Goal: Consume media (video, audio)

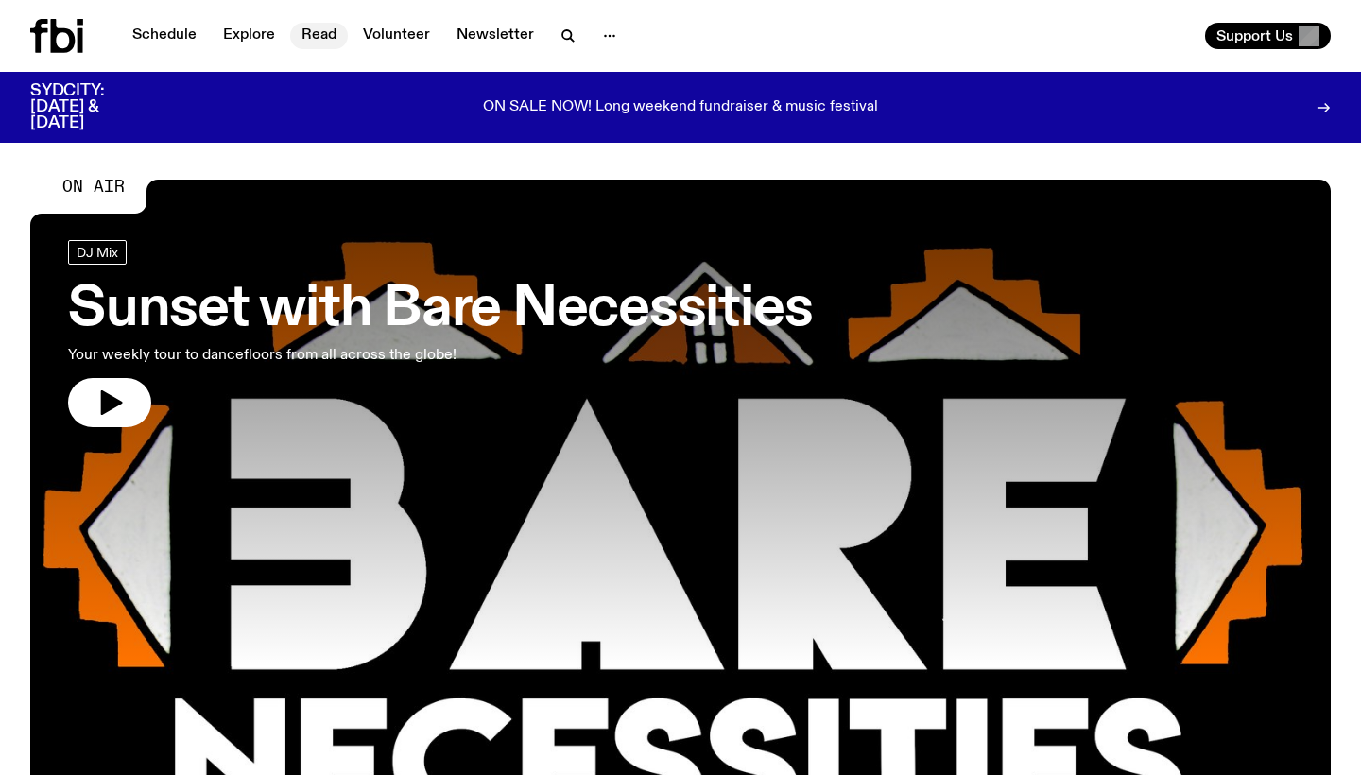
click at [317, 31] on link "Read" at bounding box center [319, 36] width 58 height 26
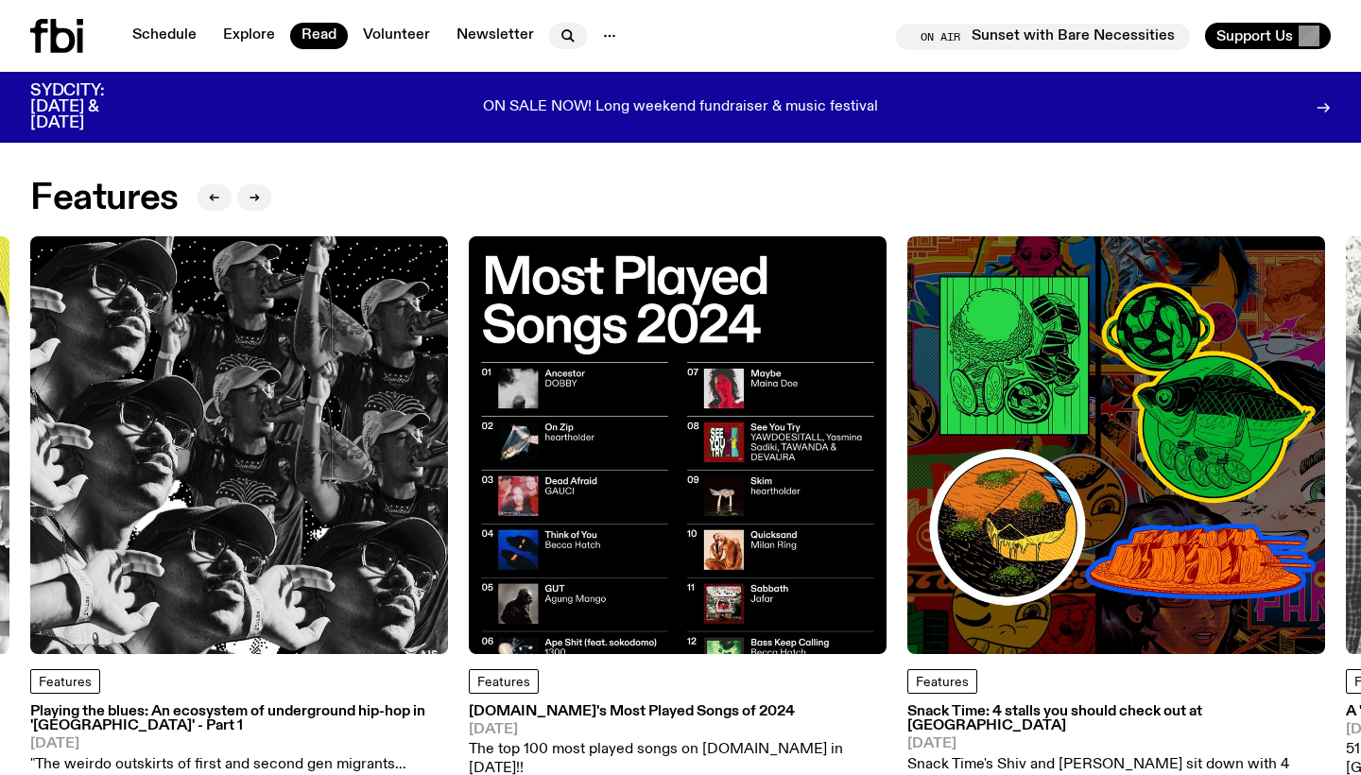
click at [557, 35] on icon "button" at bounding box center [568, 36] width 23 height 23
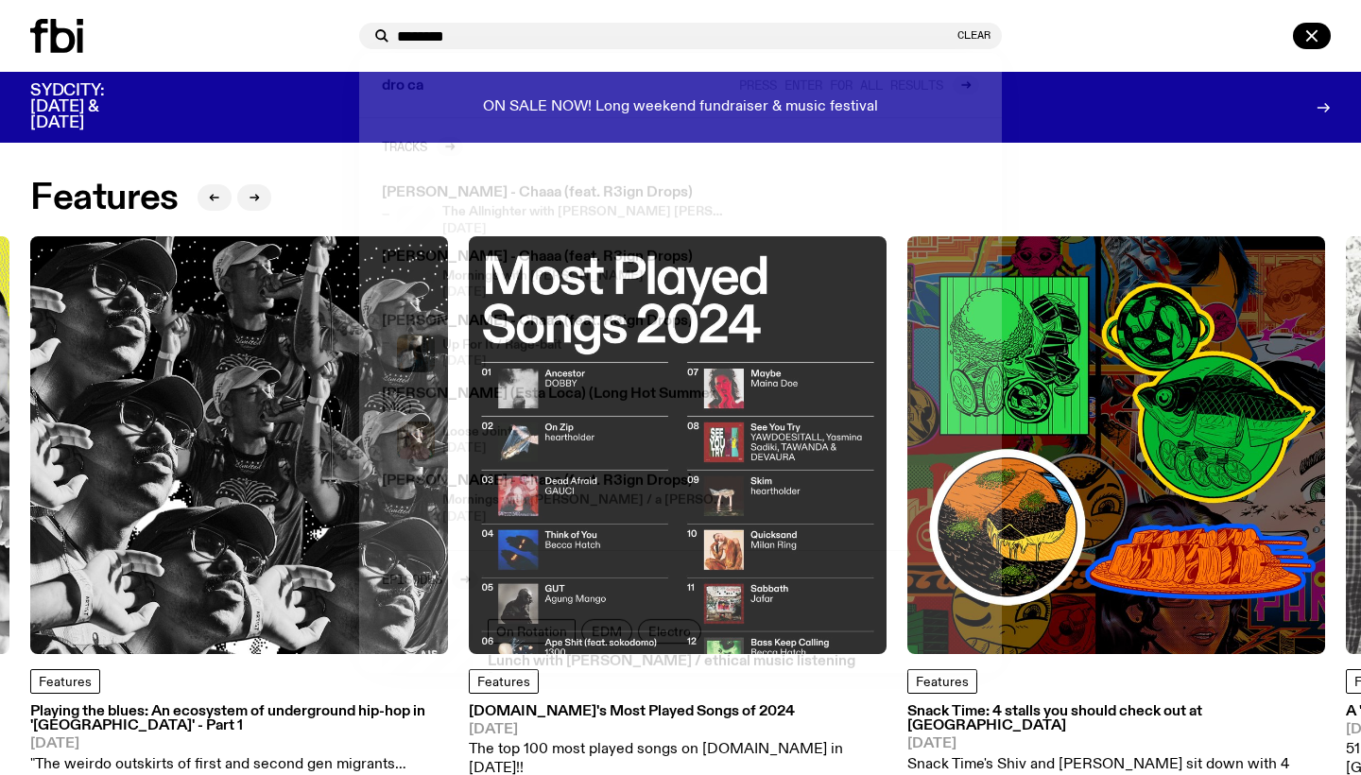
type input "*********"
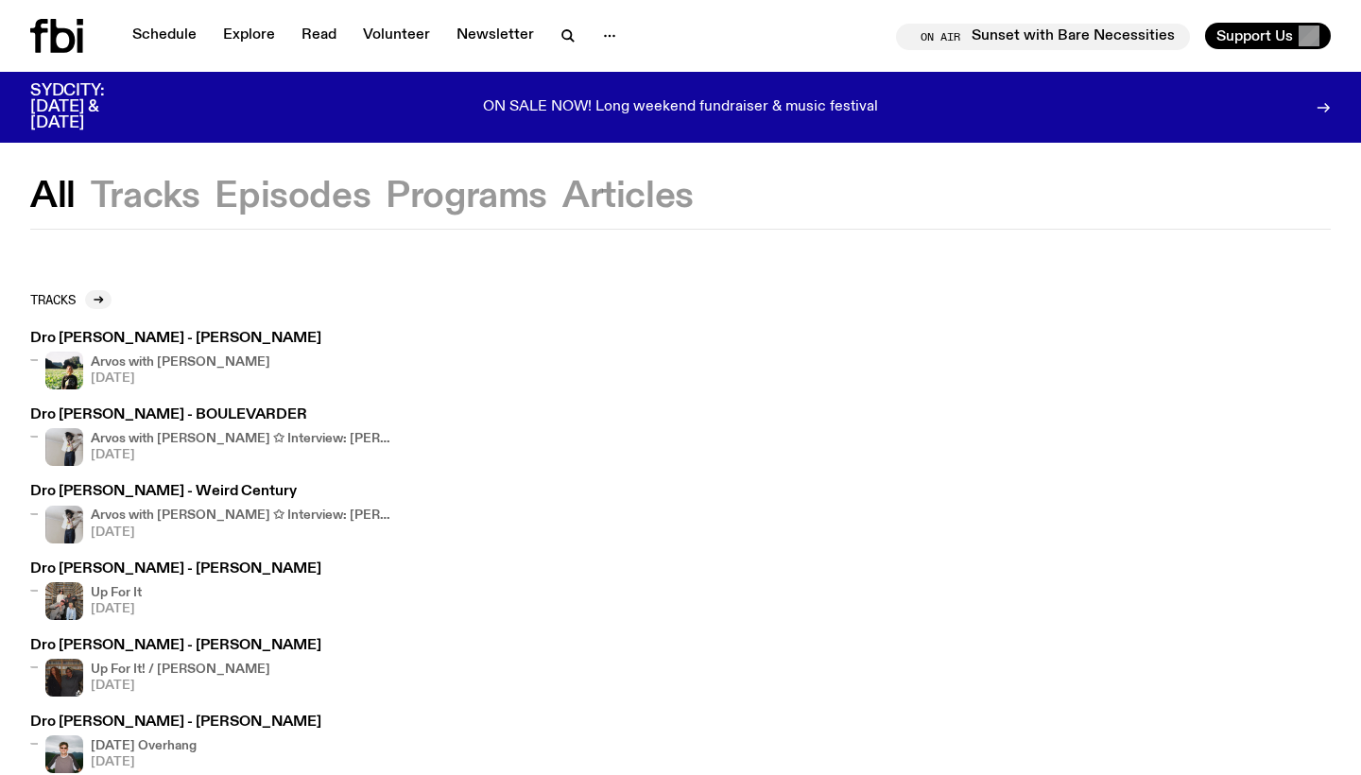
click at [293, 209] on button "Episodes" at bounding box center [293, 197] width 156 height 34
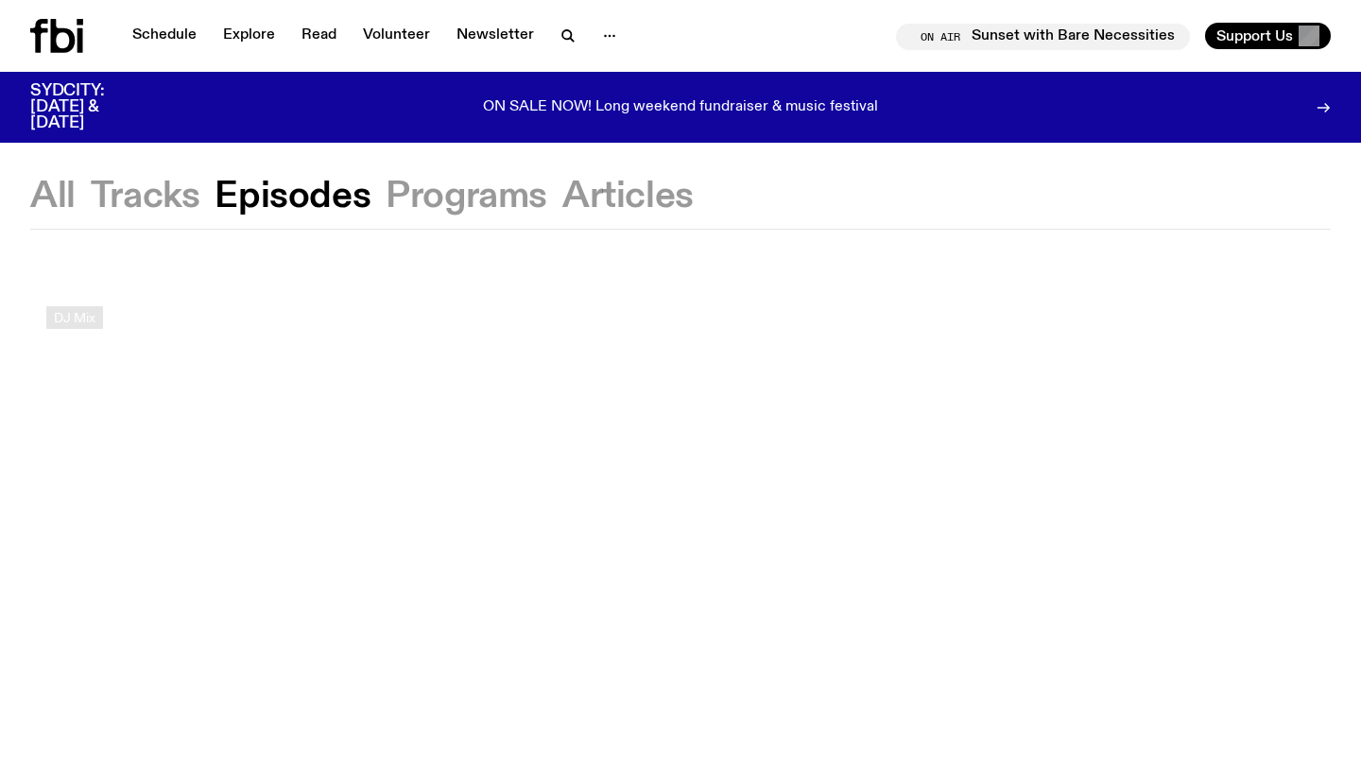
click at [620, 204] on button "Articles" at bounding box center [627, 197] width 131 height 34
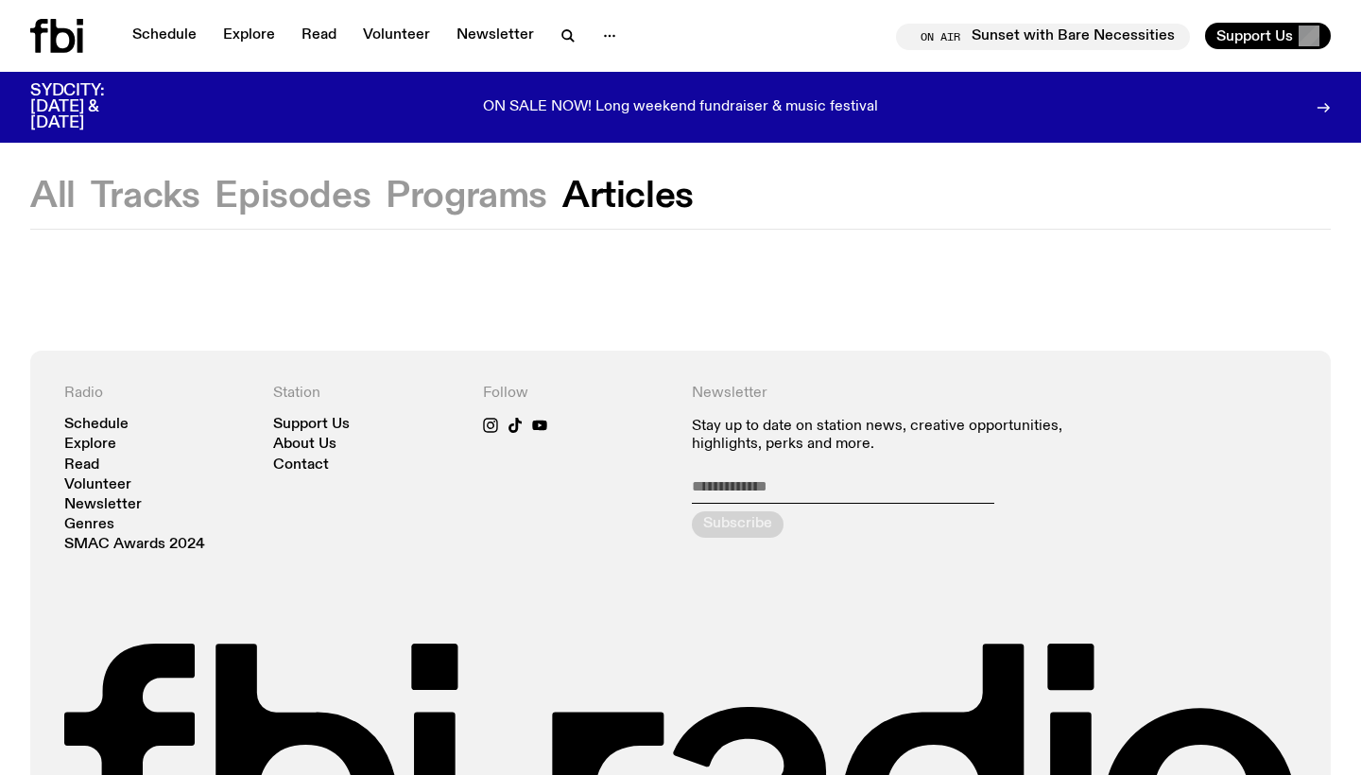
click at [440, 197] on button "Programs" at bounding box center [467, 197] width 162 height 34
click at [322, 194] on button "Episodes" at bounding box center [293, 197] width 156 height 34
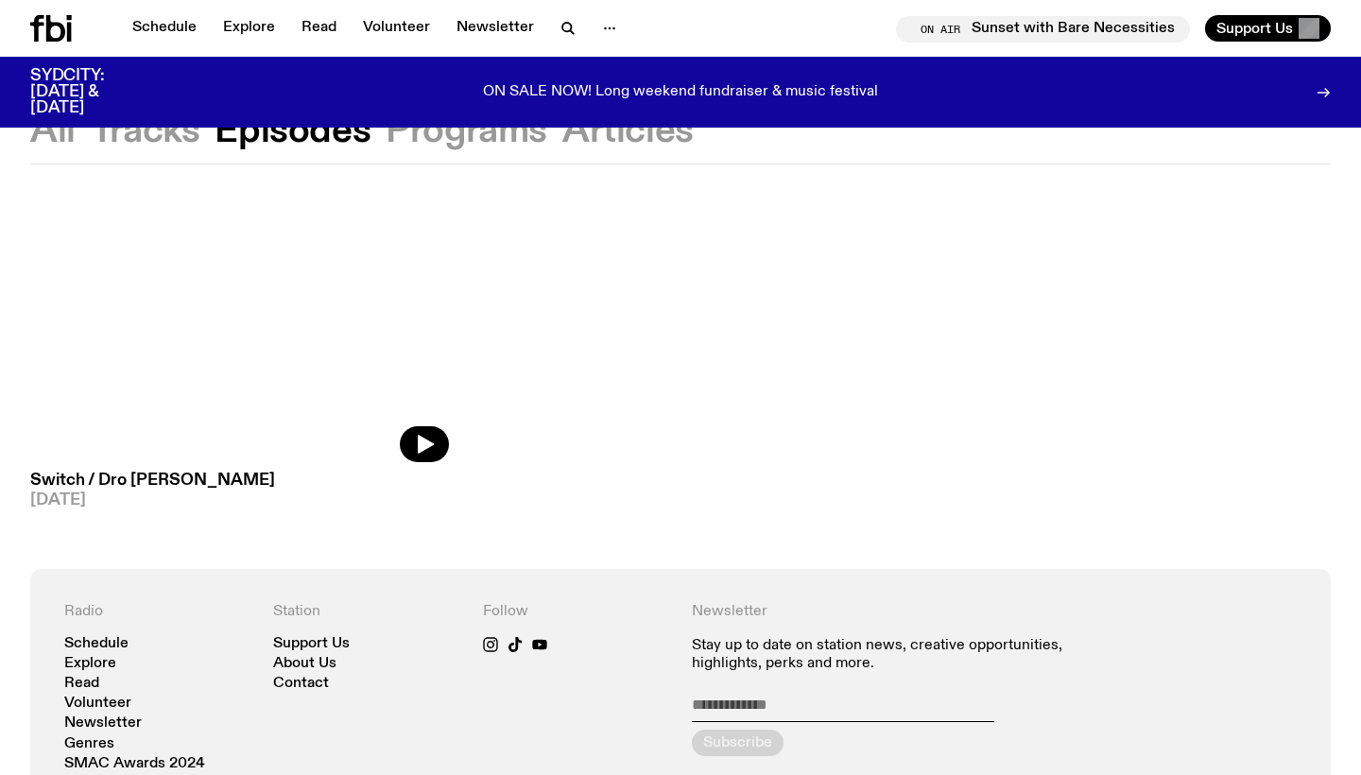
scroll to position [409, 0]
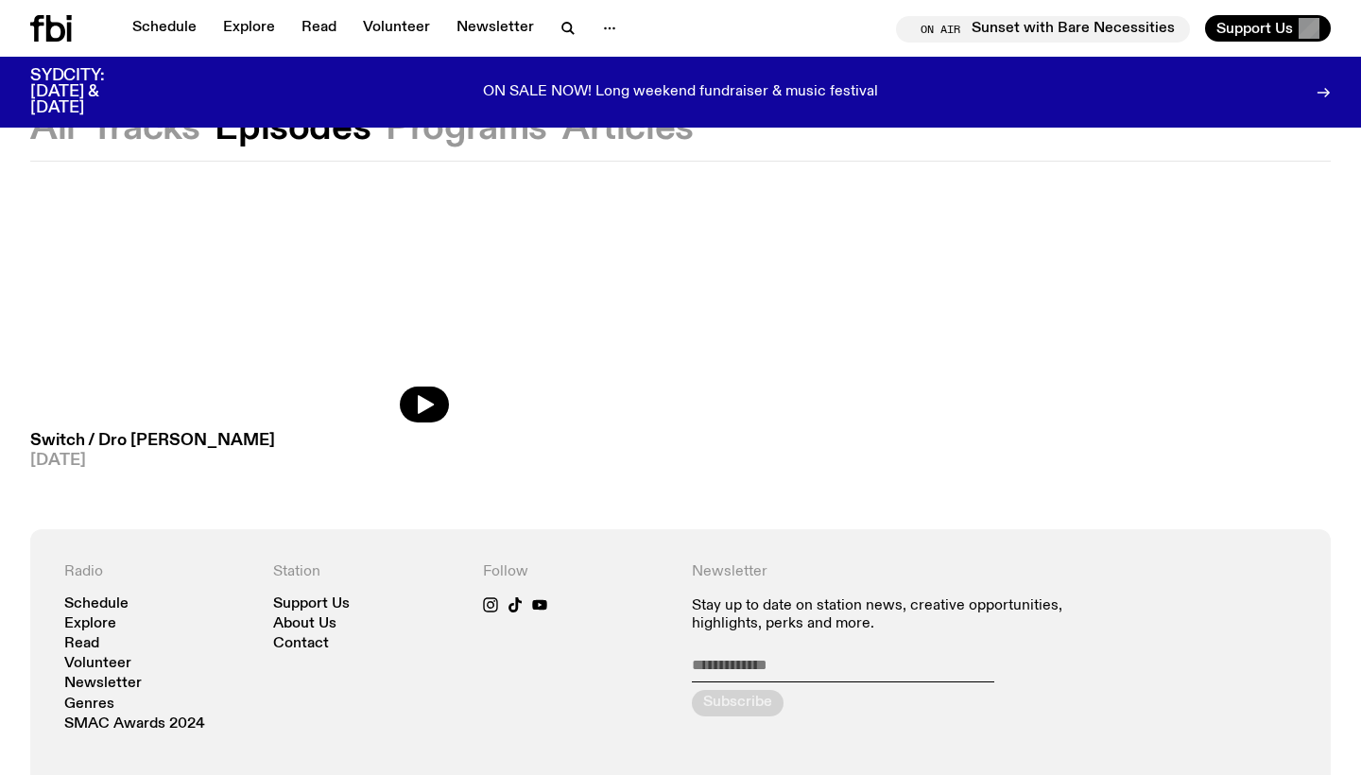
click at [426, 407] on img at bounding box center [239, 145] width 419 height 558
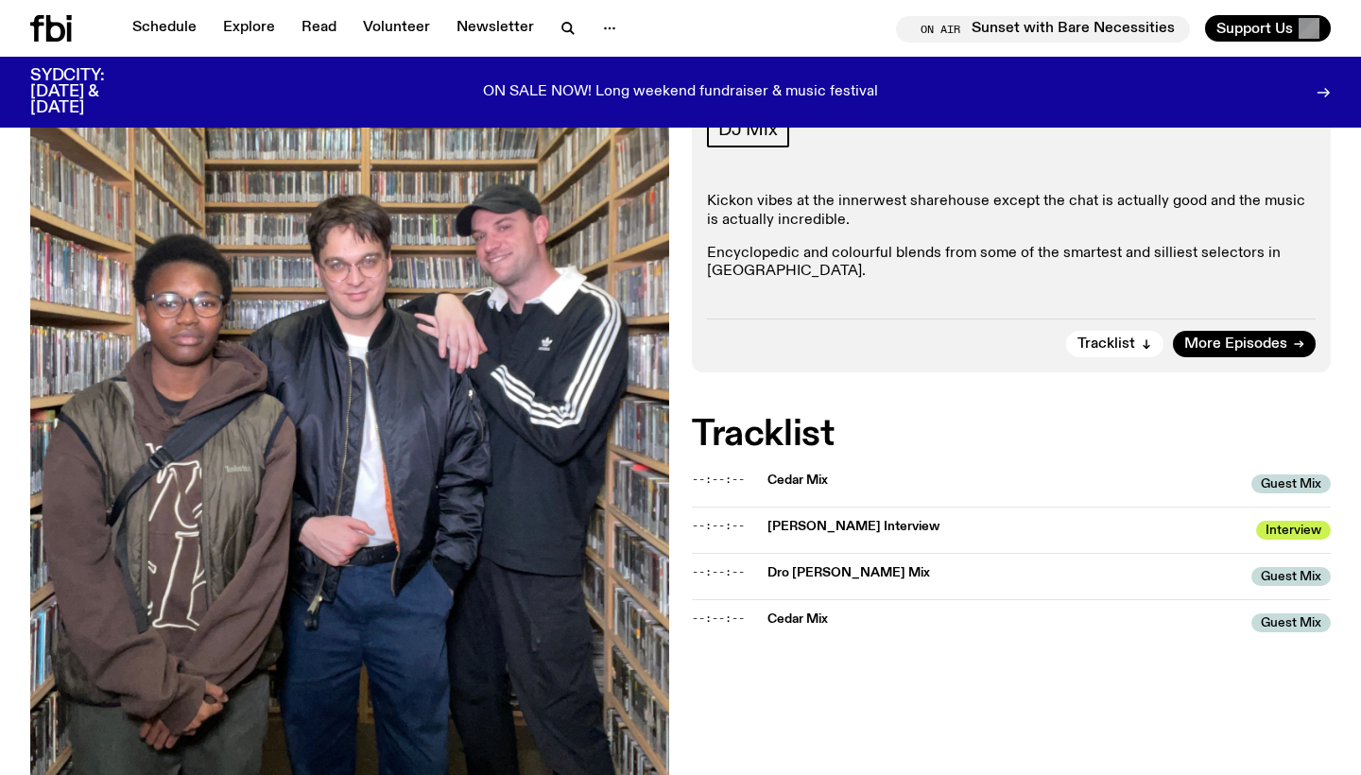
scroll to position [319, 0]
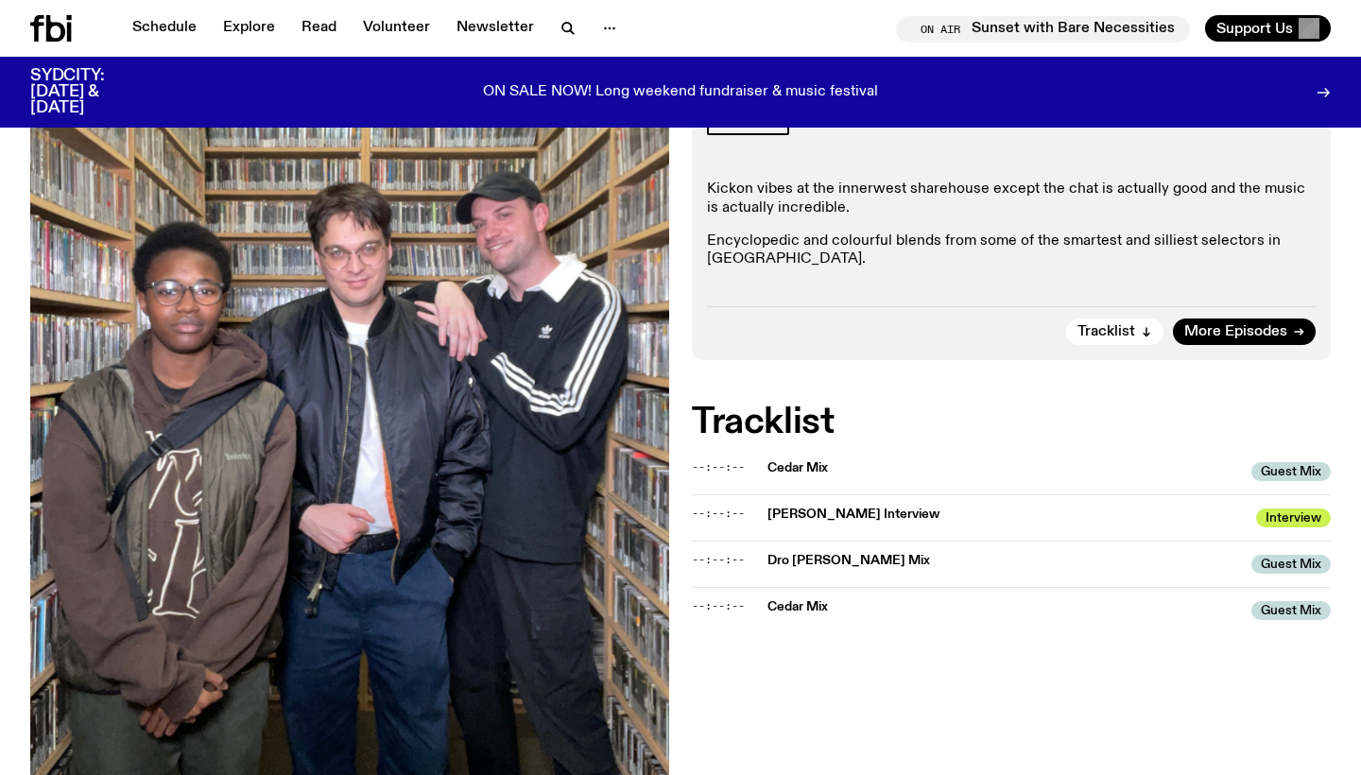
click at [1273, 517] on span "Interview" at bounding box center [1293, 518] width 75 height 19
click at [1131, 400] on div "Aired on [DATE] 10:00pm DJ Mix Kickon vibes at the innerwest sharehouse except …" at bounding box center [680, 517] width 1361 height 942
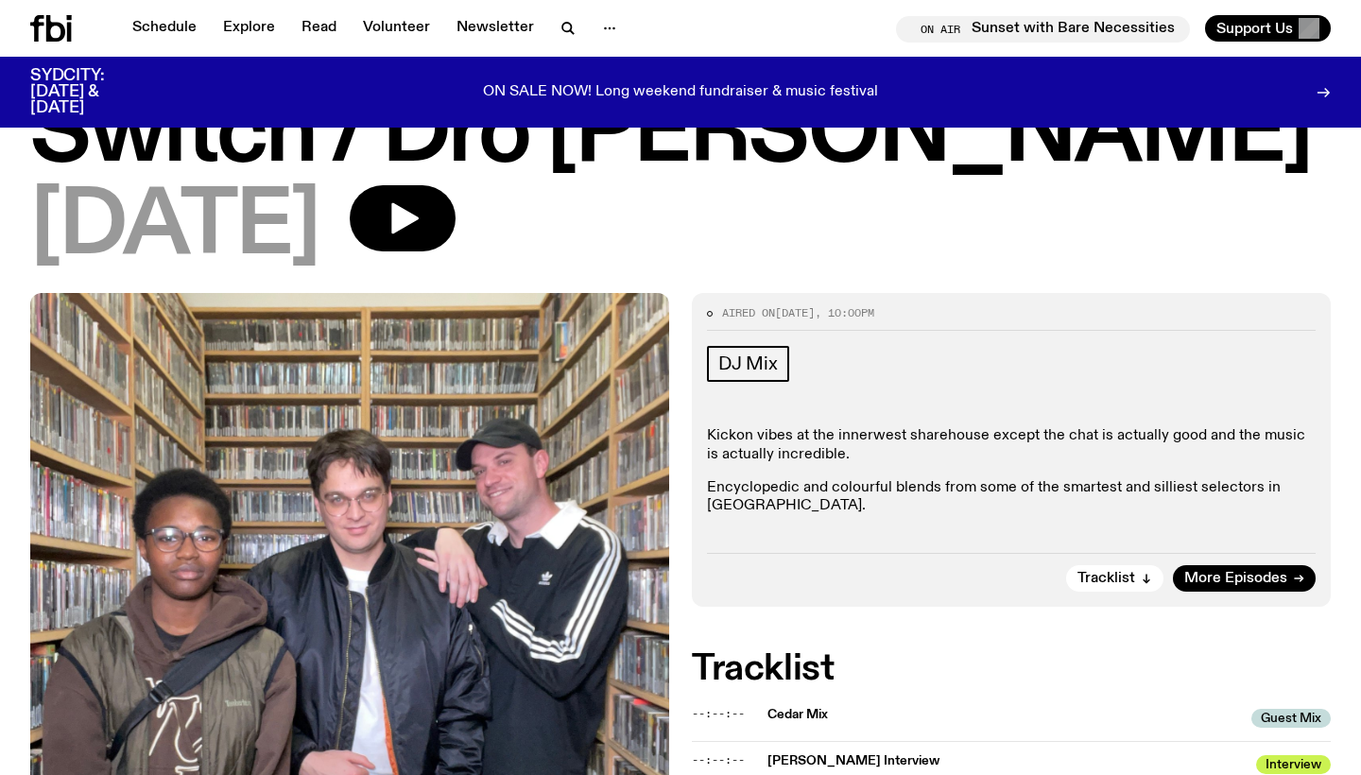
scroll to position [9, 0]
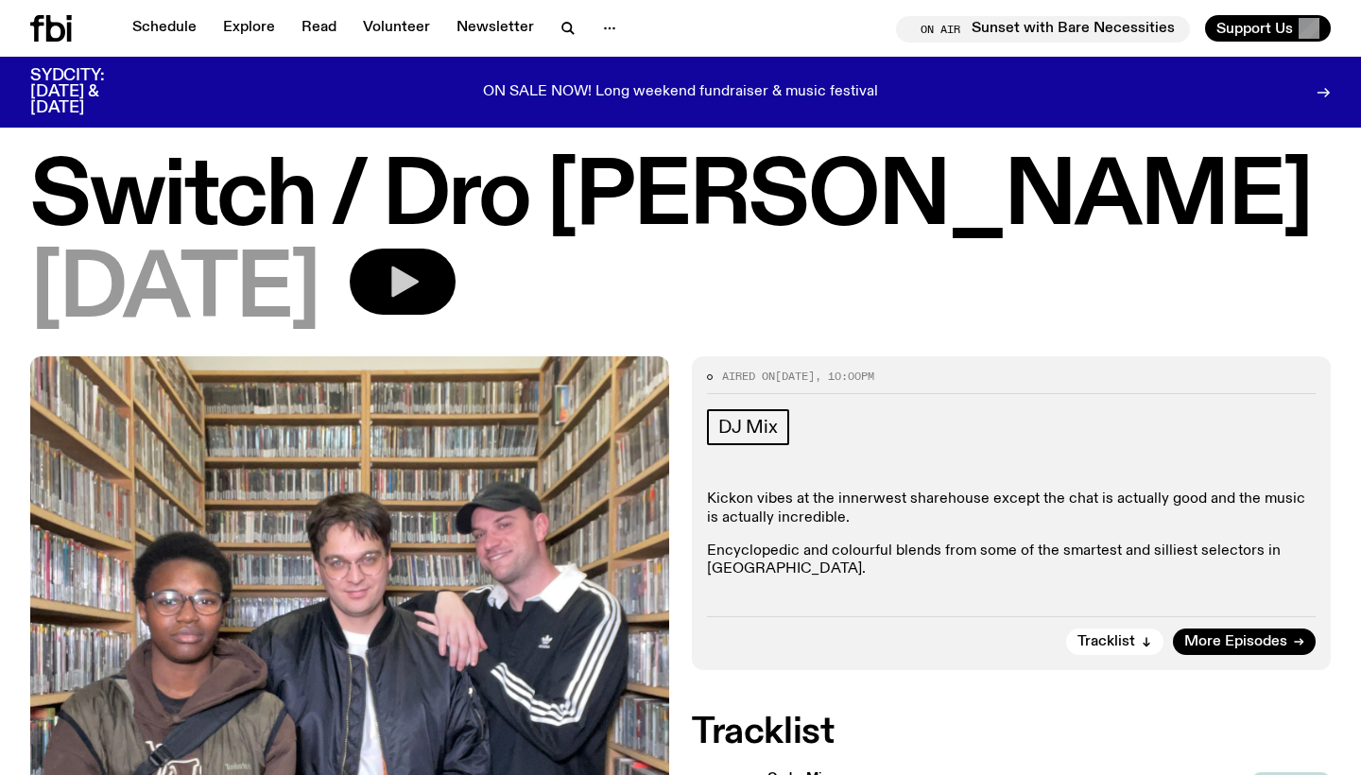
click at [419, 277] on icon "button" at bounding box center [404, 282] width 27 height 31
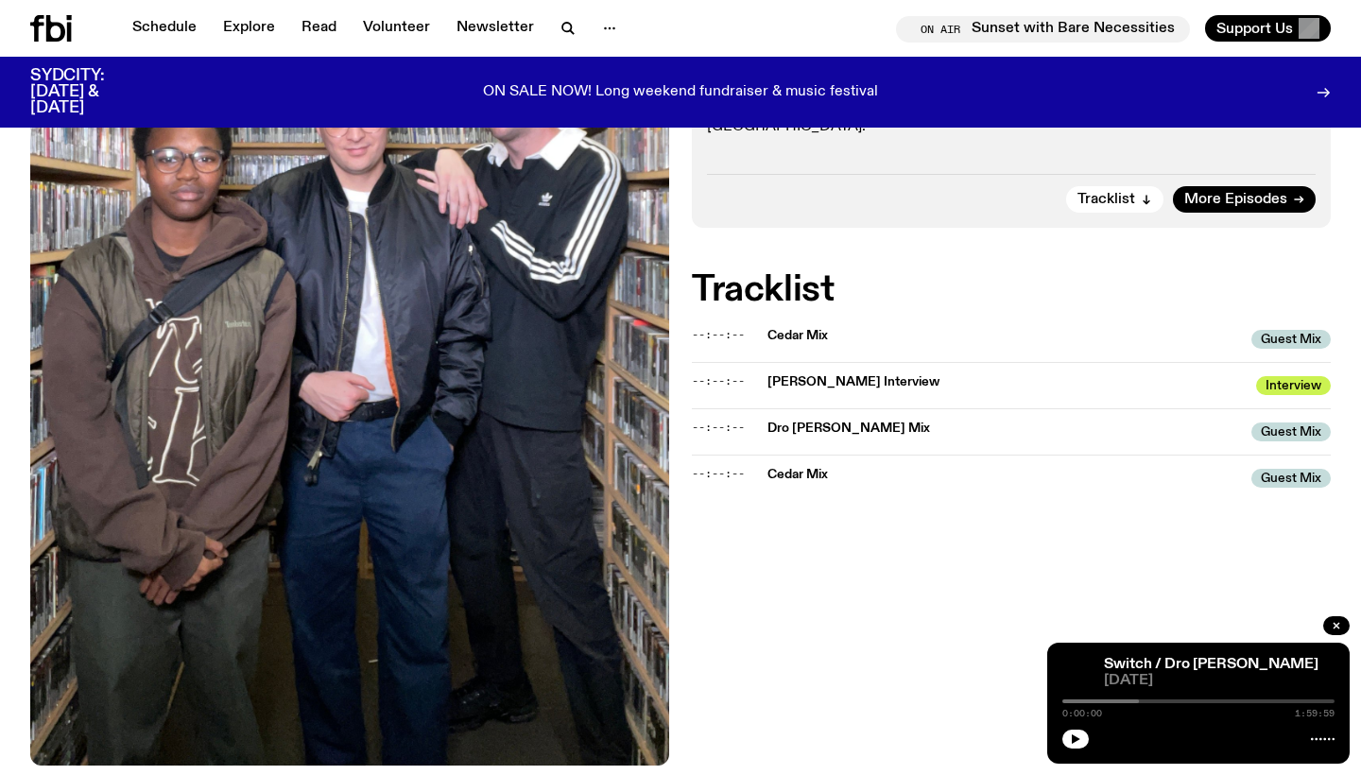
scroll to position [451, 0]
click at [1077, 741] on icon "button" at bounding box center [1076, 738] width 9 height 9
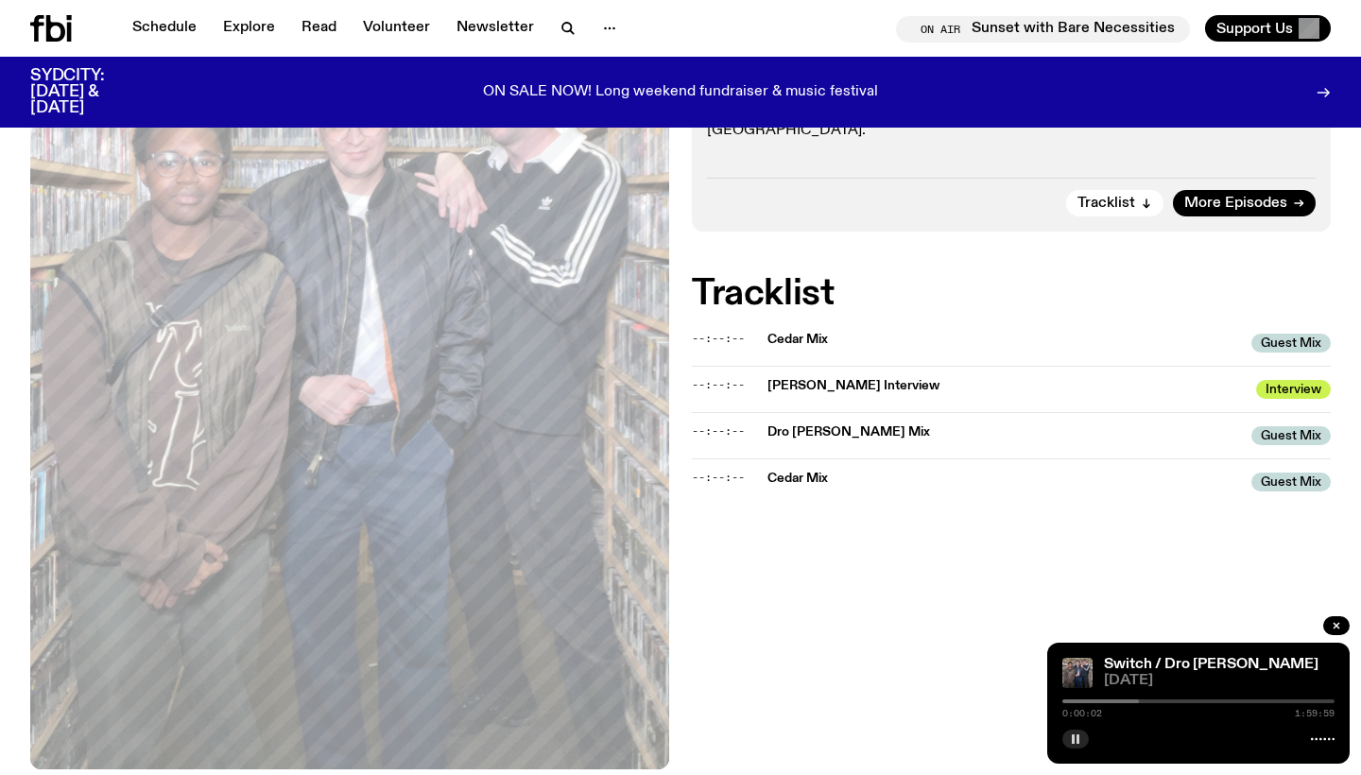
scroll to position [449, 0]
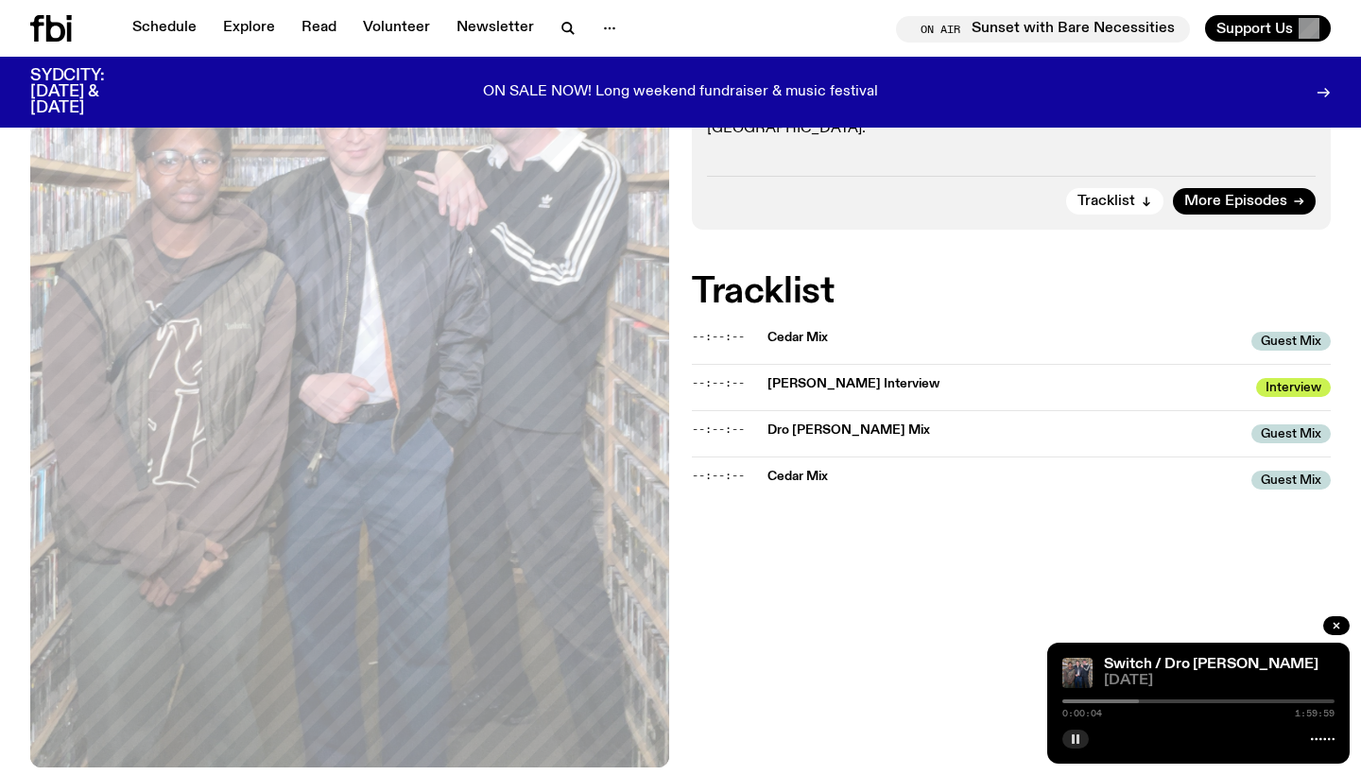
click at [1080, 700] on div at bounding box center [1003, 702] width 272 height 4
click at [1108, 702] on div at bounding box center [1009, 702] width 272 height 4
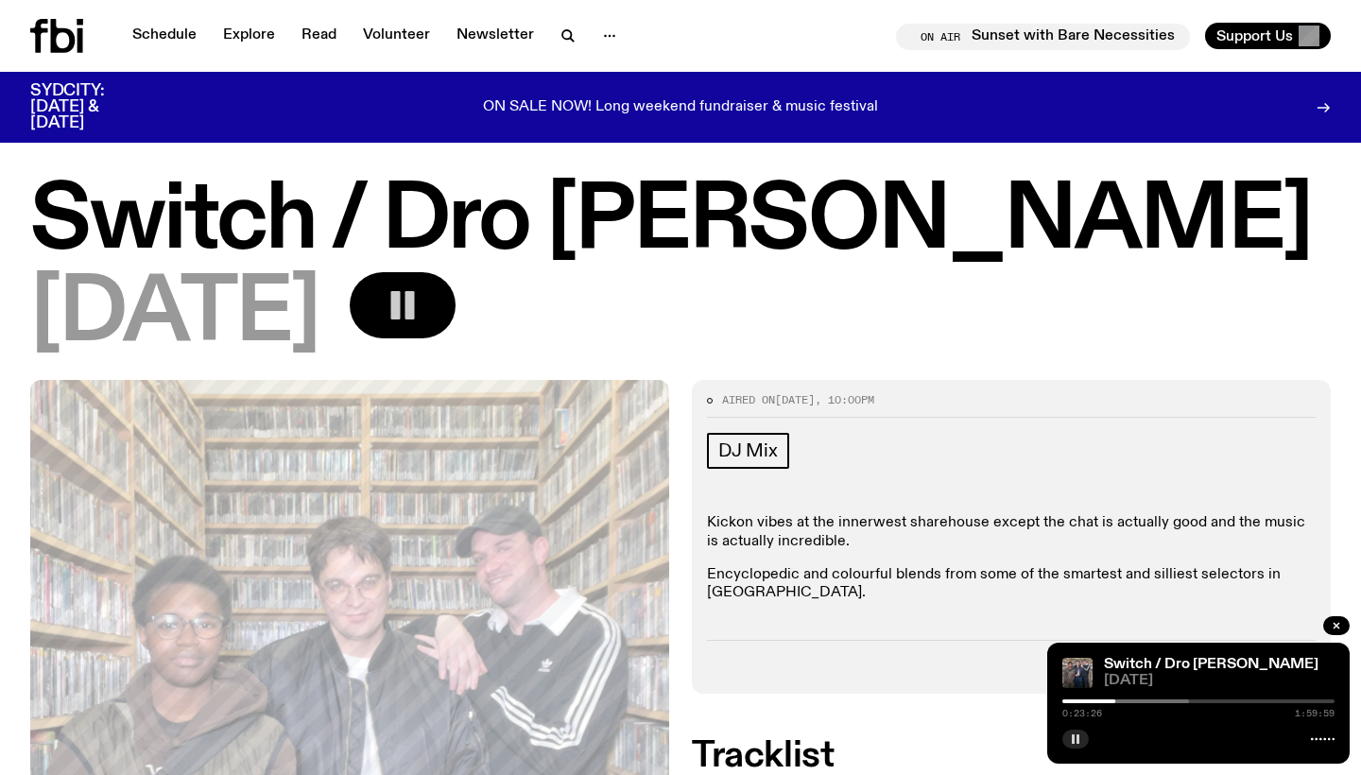
scroll to position [0, 0]
click at [151, 25] on link "Schedule" at bounding box center [164, 36] width 87 height 26
